Goal: Obtain resource: Download file/media

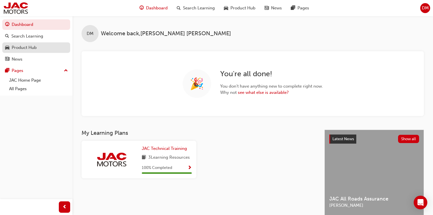
click at [55, 51] on div "Product Hub" at bounding box center [36, 47] width 62 height 7
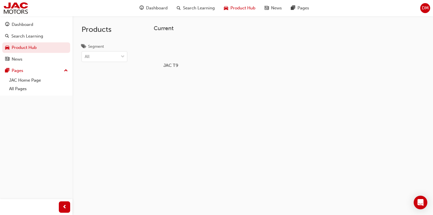
click at [170, 65] on h5 "JAC T9" at bounding box center [171, 64] width 32 height 5
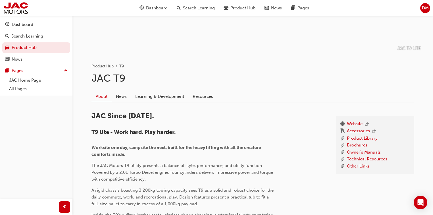
scroll to position [91, 0]
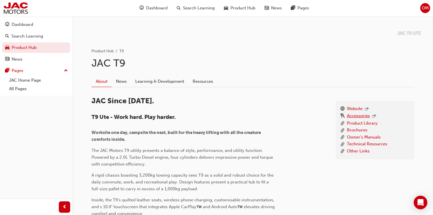
click at [354, 117] on link "Accessories" at bounding box center [358, 115] width 23 height 7
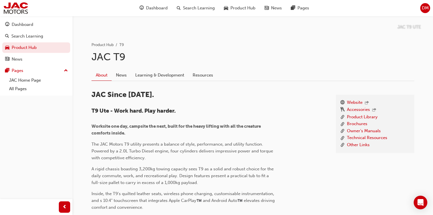
scroll to position [136, 0]
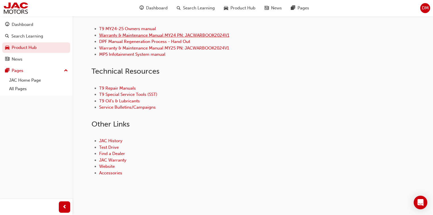
scroll to position [273, 0]
click at [112, 172] on link "Accessories" at bounding box center [110, 172] width 23 height 5
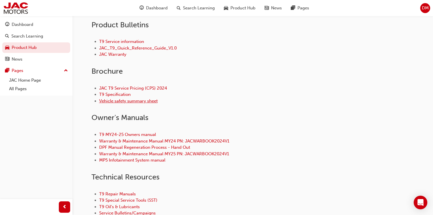
scroll to position [159, 0]
